Goal: Task Accomplishment & Management: Manage account settings

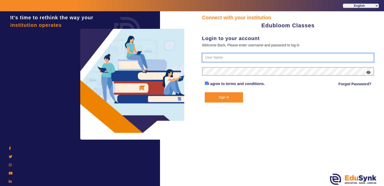
type input "9901415307"
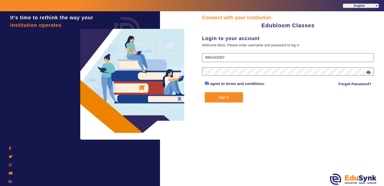
click at [221, 96] on button "Sign In" at bounding box center [224, 97] width 39 height 10
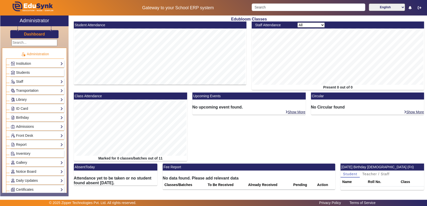
drag, startPoint x: 346, startPoint y: 0, endPoint x: 238, endPoint y: 142, distance: 178.1
click at [238, 142] on div "Upcoming Events No upcoming event found. Show More" at bounding box center [249, 128] width 119 height 71
click at [41, 32] on h3 "Dashboard" at bounding box center [34, 34] width 21 height 5
drag, startPoint x: 179, startPoint y: 97, endPoint x: 269, endPoint y: 130, distance: 95.9
click at [269, 130] on div "Upcoming Events No upcoming event found. Show More" at bounding box center [249, 128] width 119 height 71
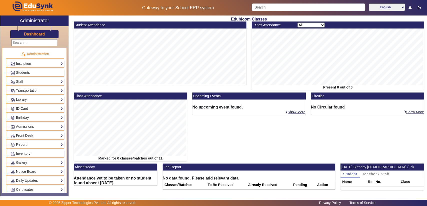
click at [195, 139] on div "Upcoming Events No upcoming event found. Show More" at bounding box center [249, 128] width 119 height 71
